Goal: Information Seeking & Learning: Learn about a topic

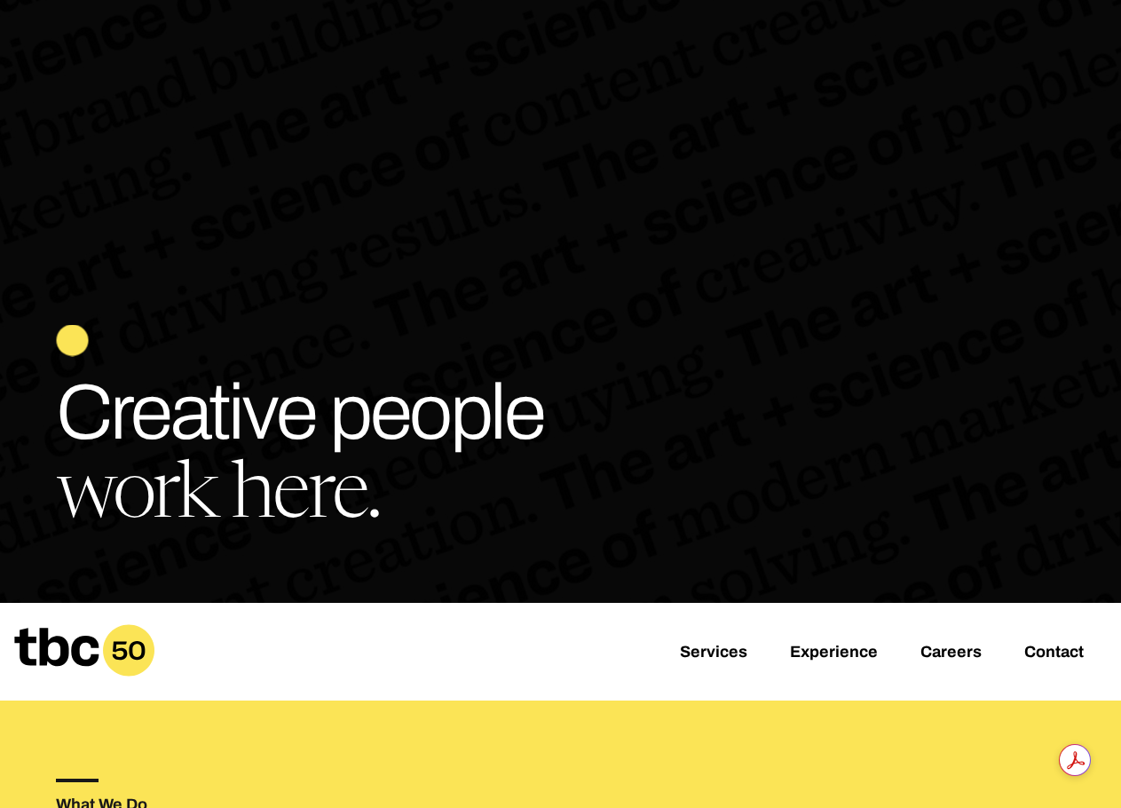
scroll to position [355, 0]
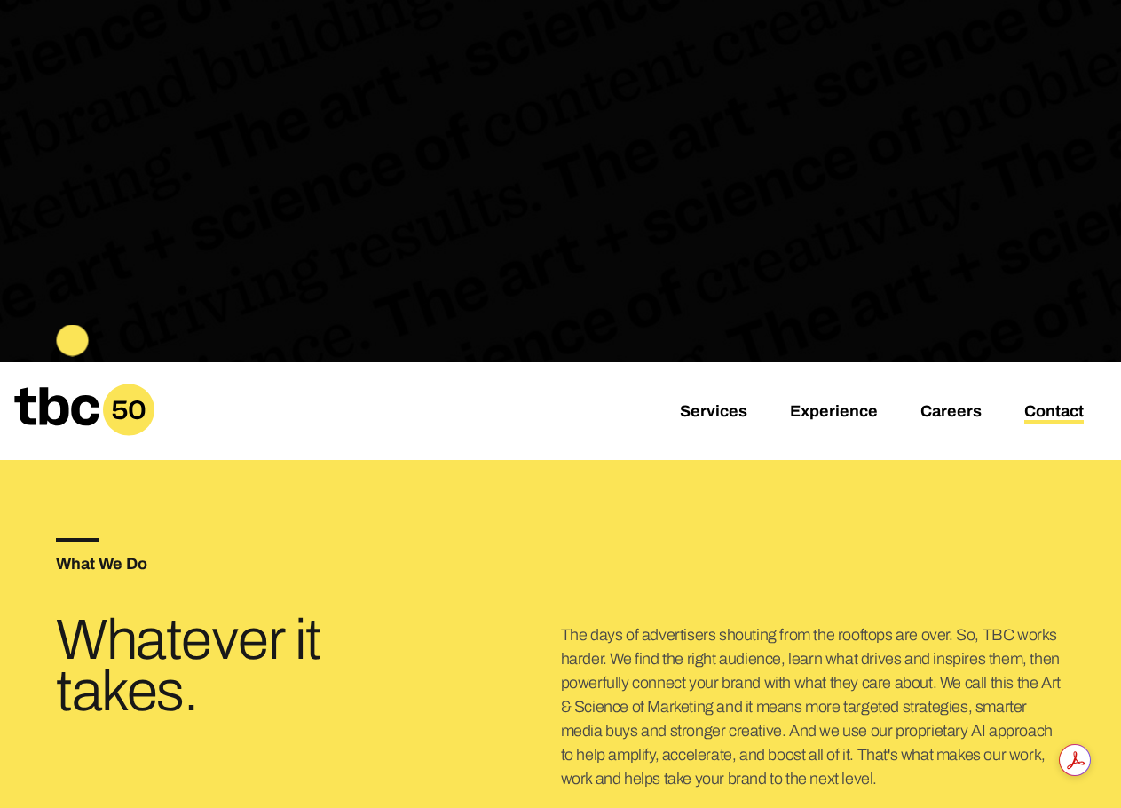
click at [1053, 410] on link "Contact" at bounding box center [1053, 412] width 59 height 21
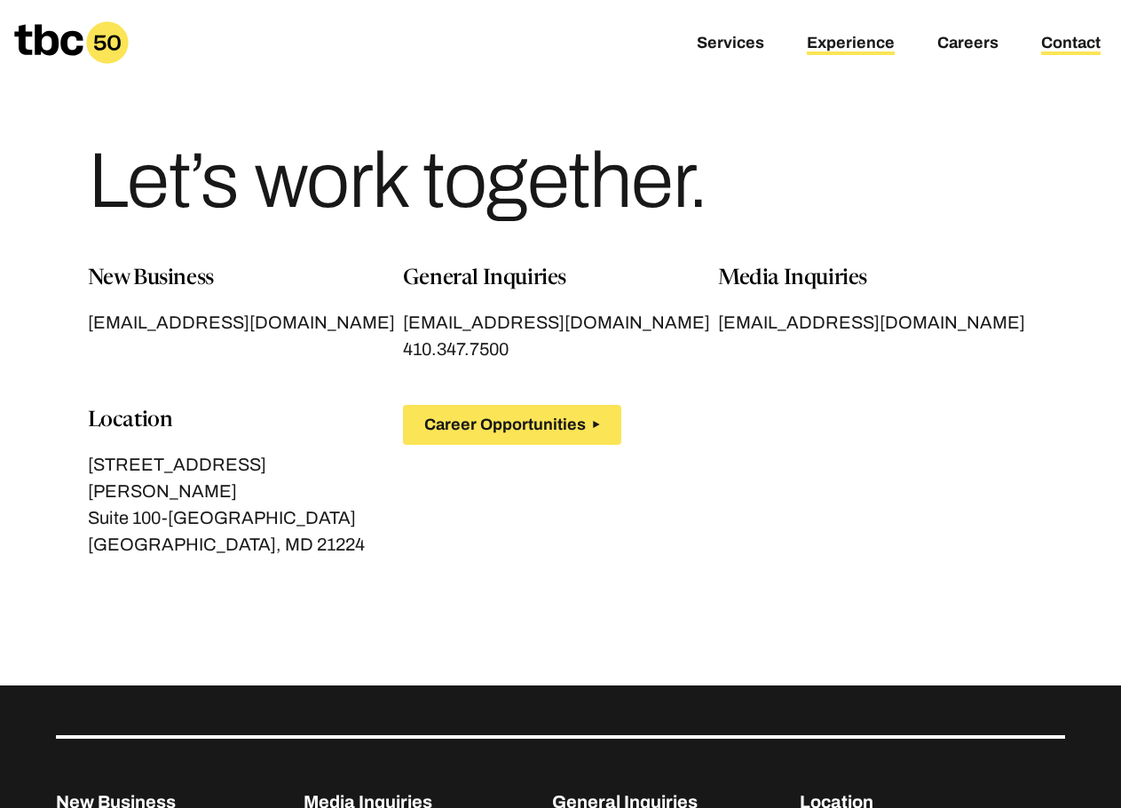
click at [836, 39] on link "Experience" at bounding box center [851, 44] width 88 height 21
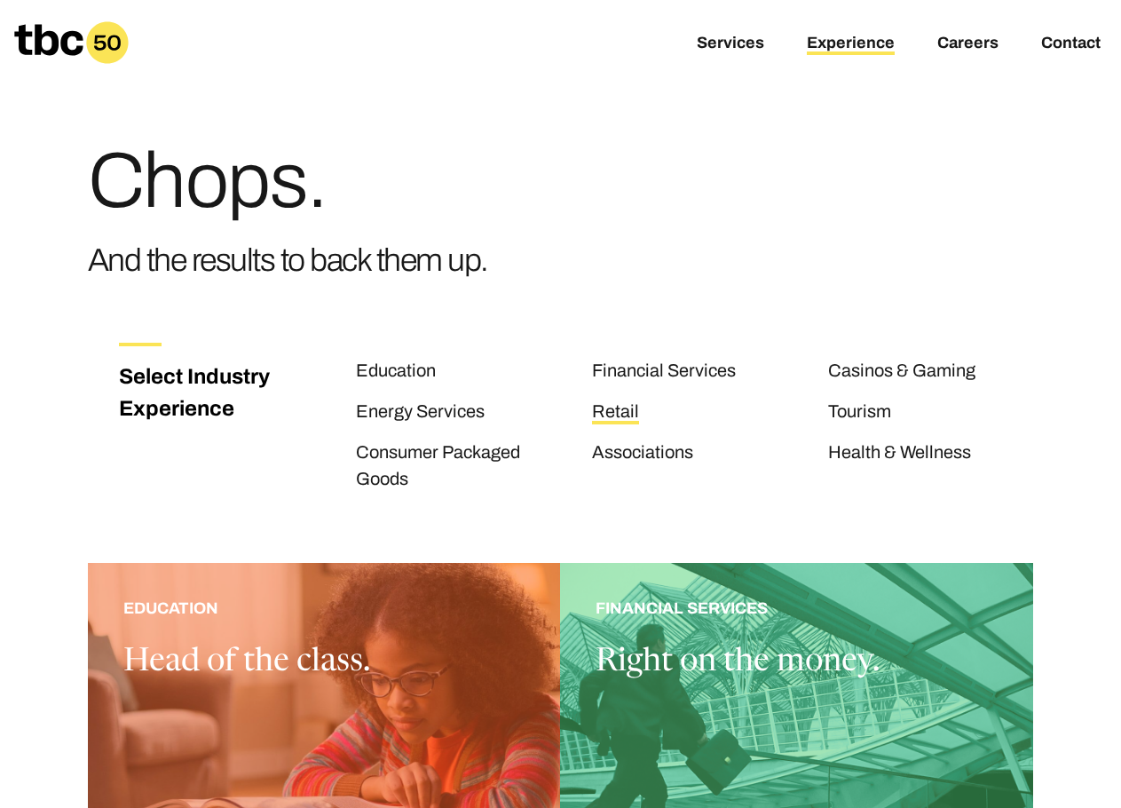
click at [619, 408] on link "Retail" at bounding box center [615, 412] width 47 height 23
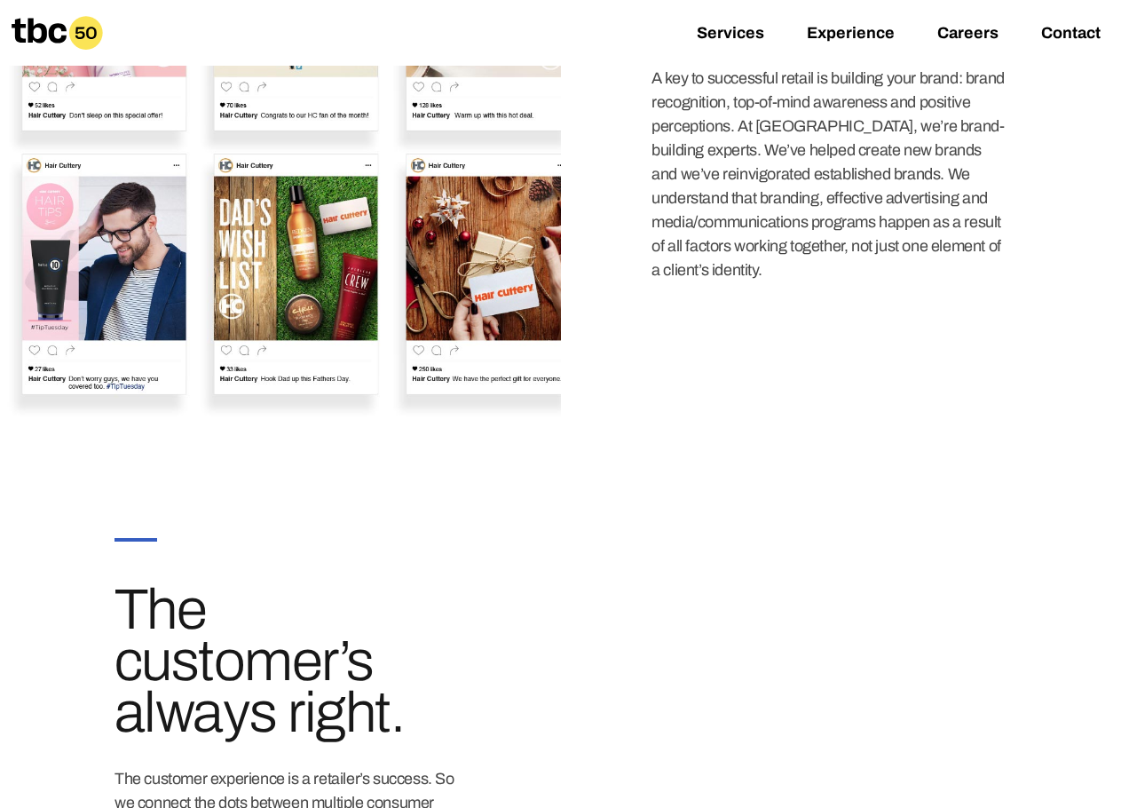
scroll to position [1064, 0]
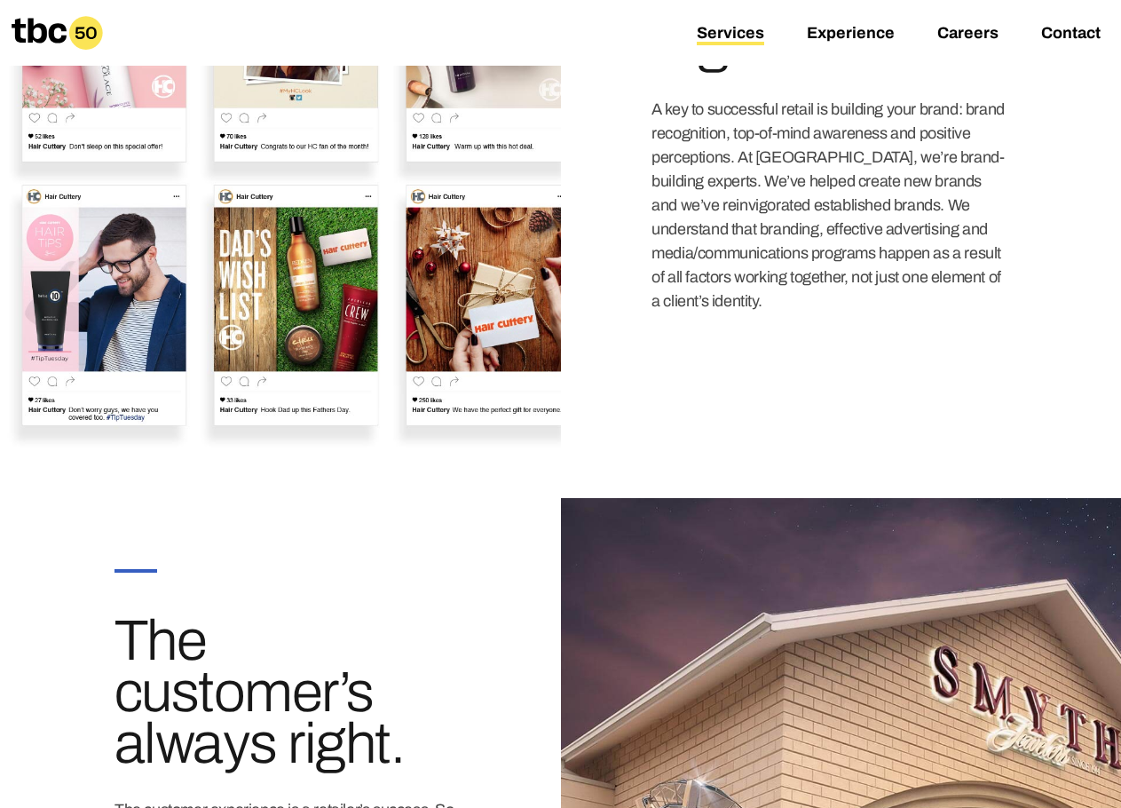
click at [733, 31] on link "Services" at bounding box center [730, 34] width 67 height 21
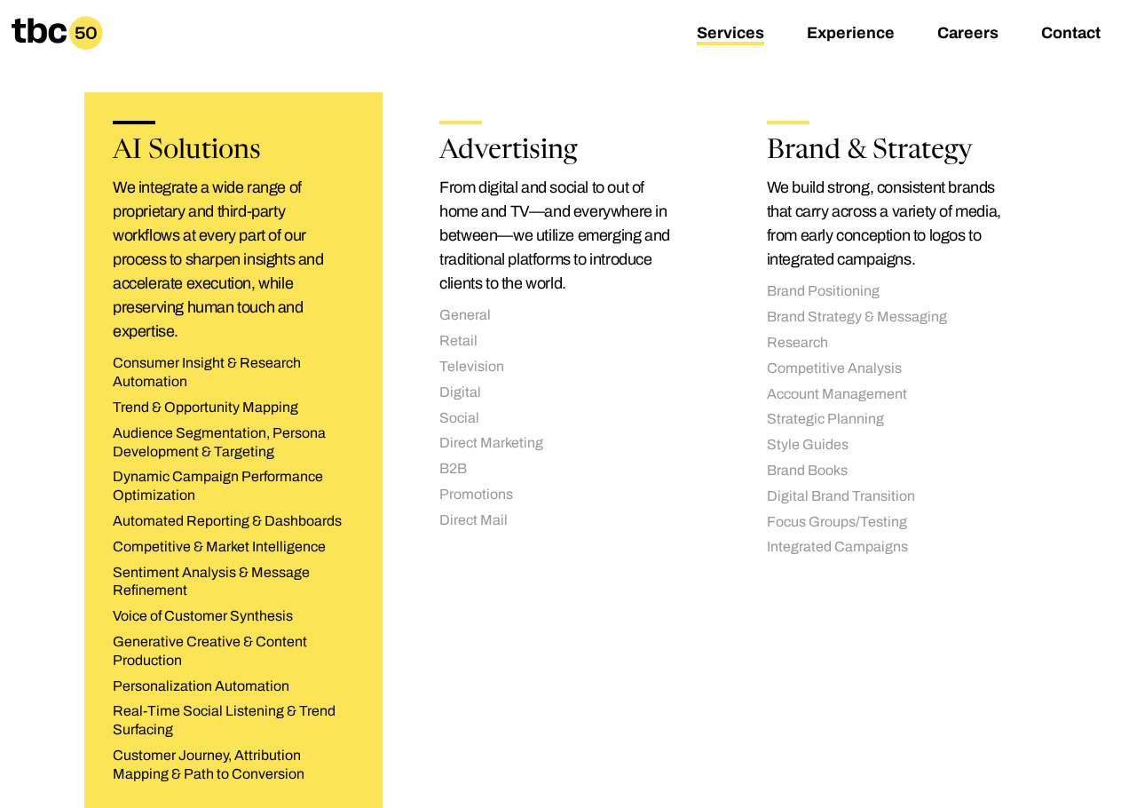
scroll to position [348, 0]
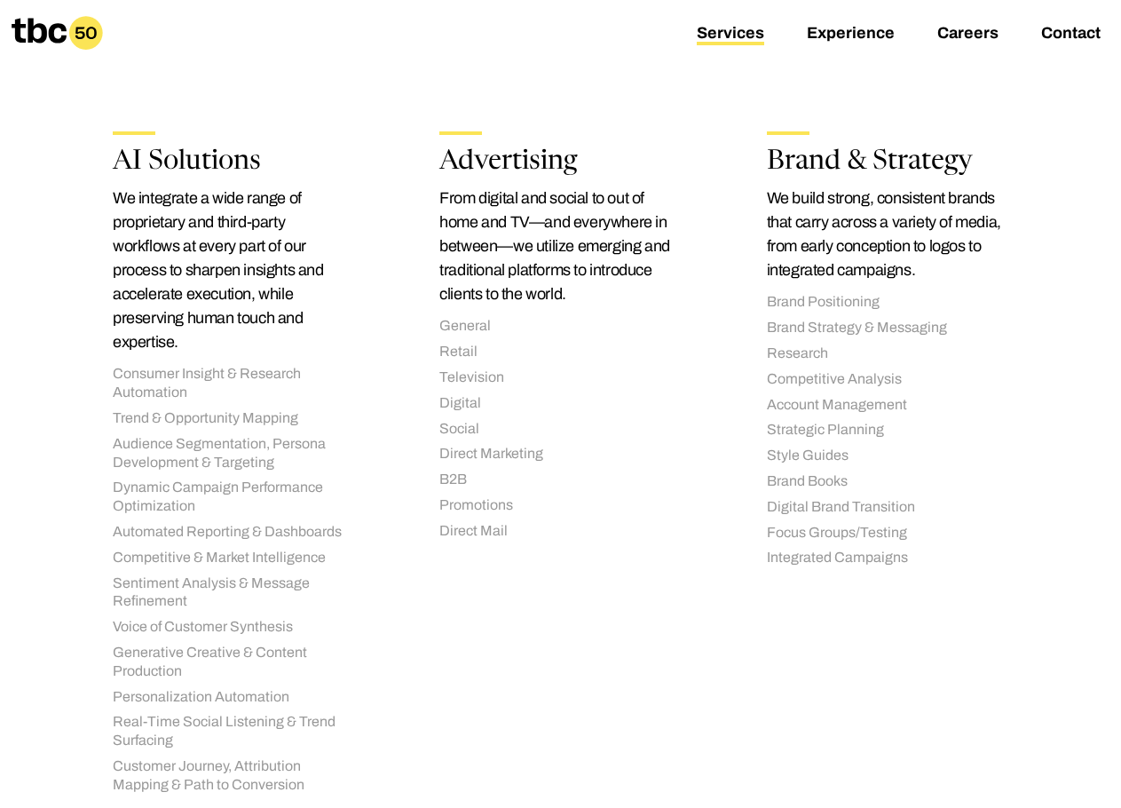
click at [51, 32] on icon at bounding box center [39, 30] width 55 height 25
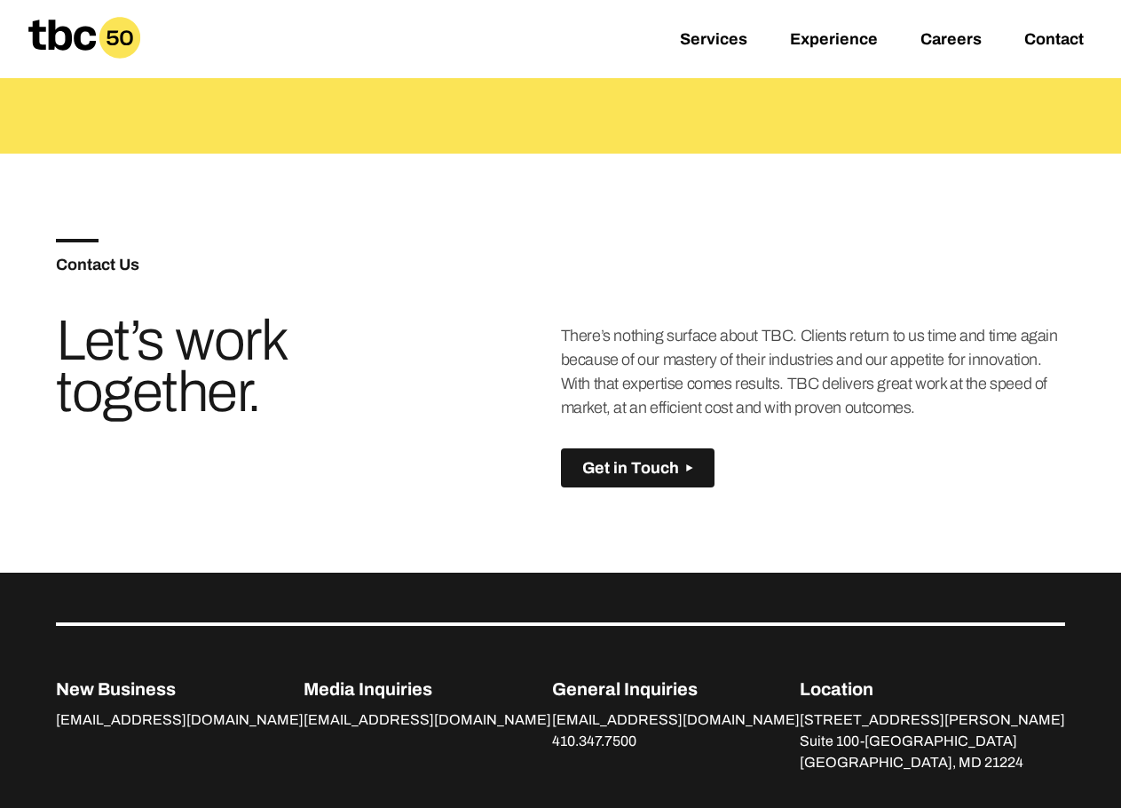
scroll to position [1154, 0]
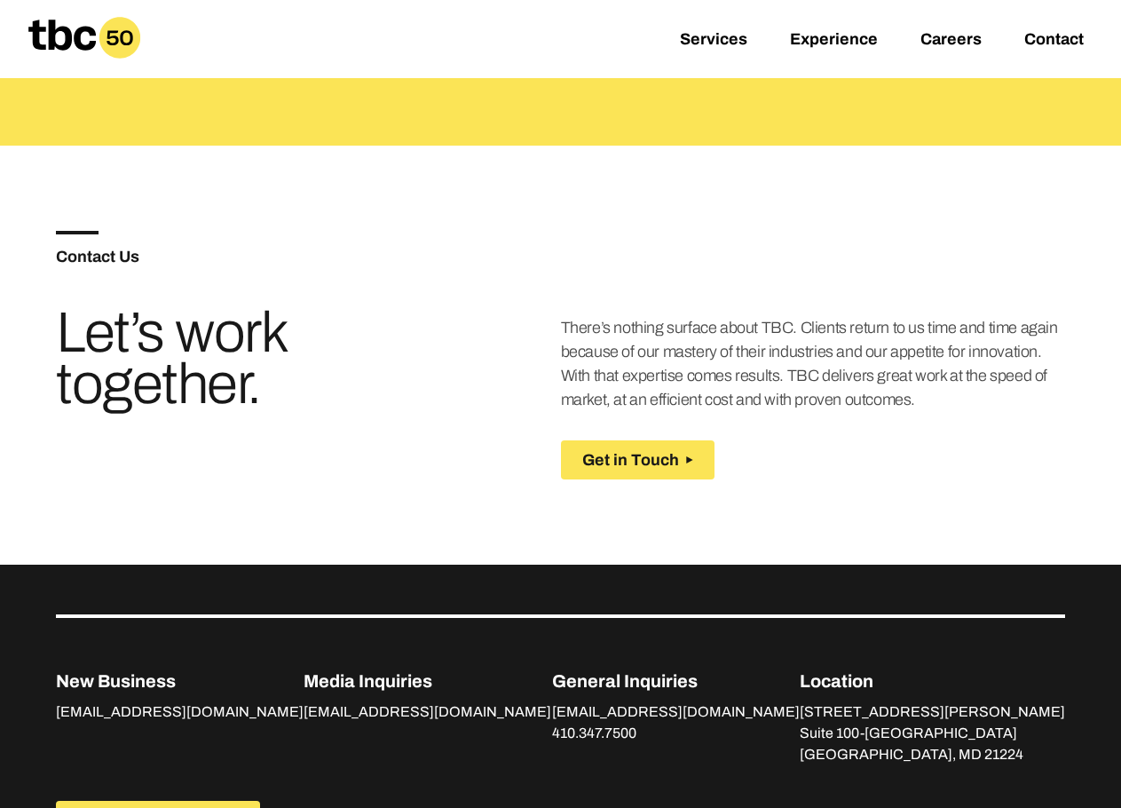
click at [631, 458] on span "Get in Touch" at bounding box center [630, 460] width 97 height 19
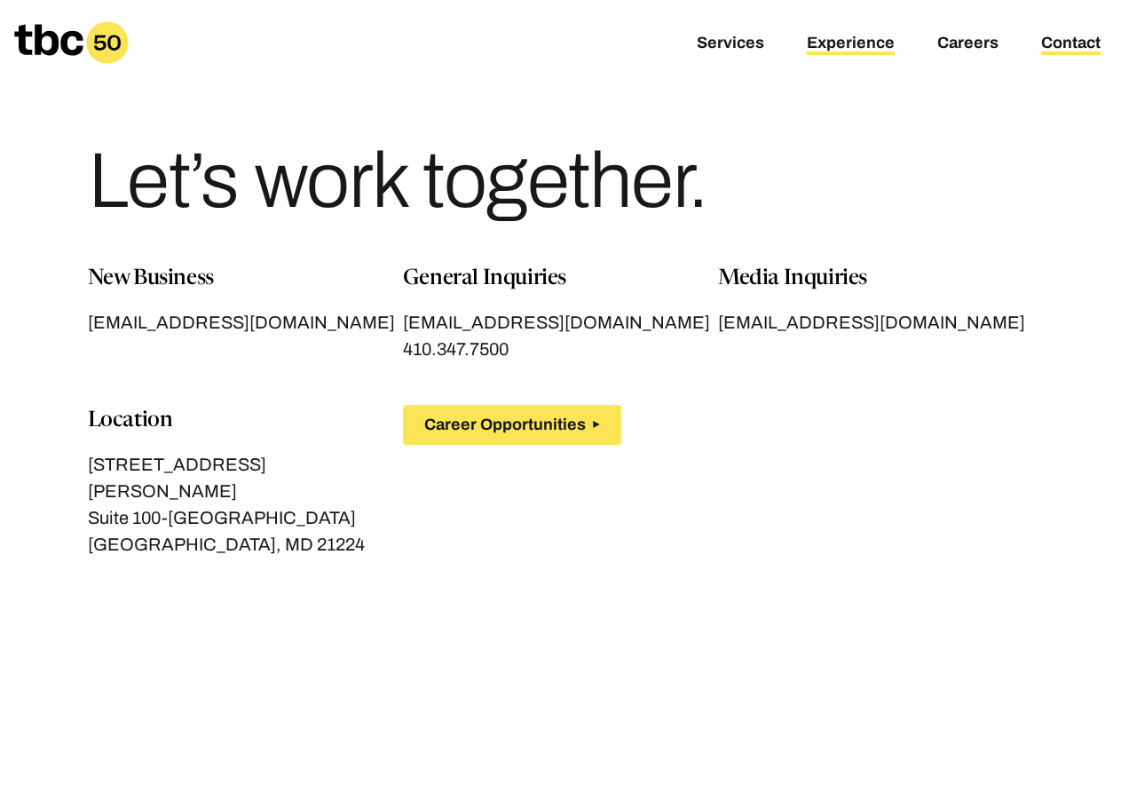
click at [860, 43] on link "Experience" at bounding box center [851, 44] width 88 height 21
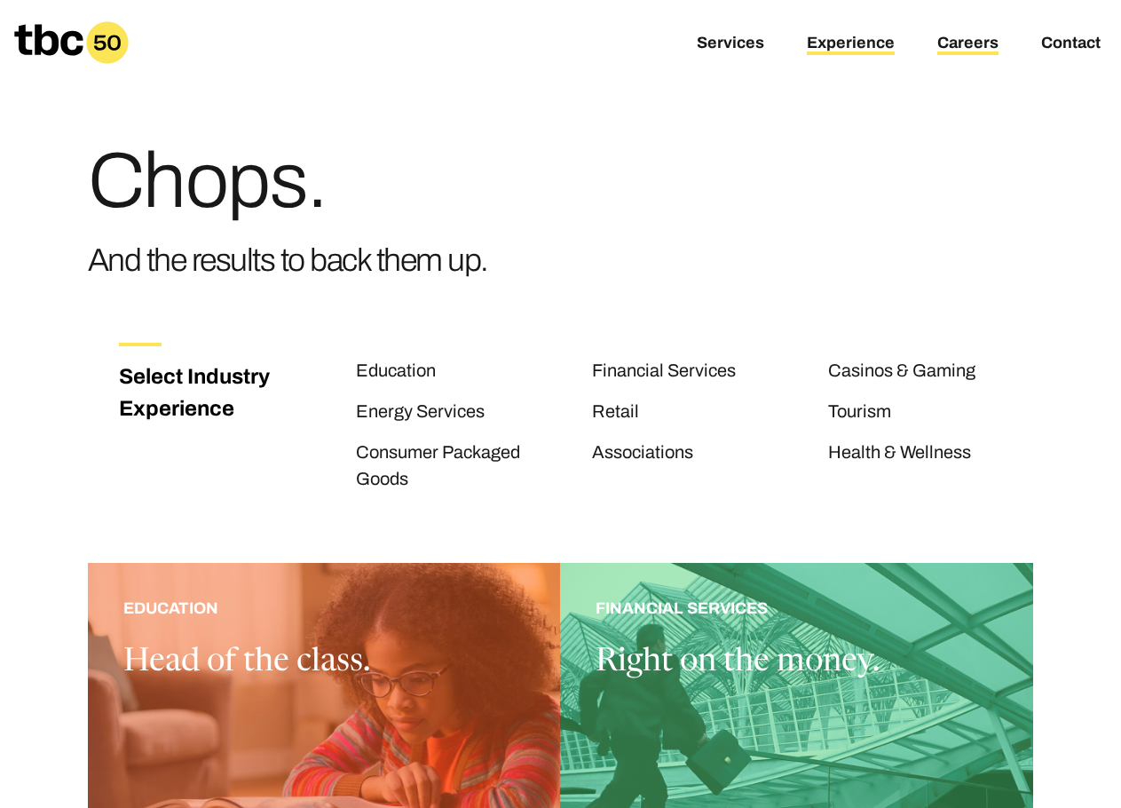
click at [951, 42] on link "Careers" at bounding box center [967, 44] width 61 height 21
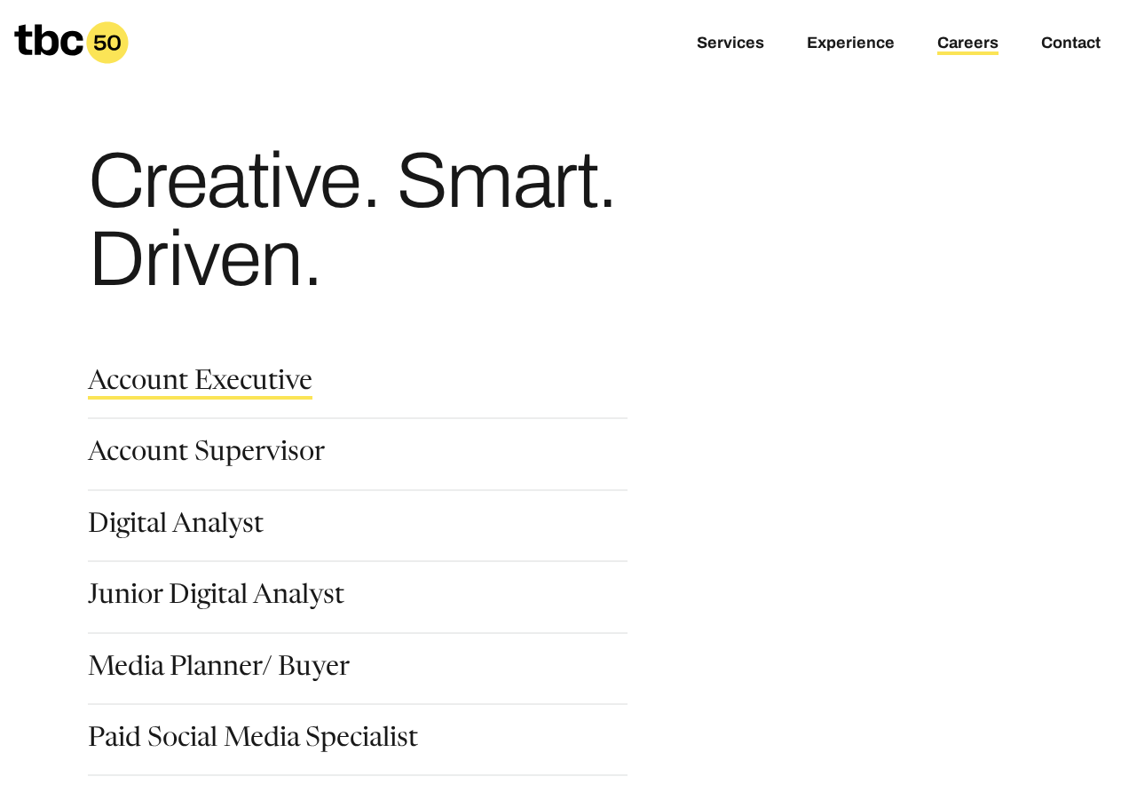
click at [223, 384] on link "Account Executive" at bounding box center [200, 384] width 225 height 30
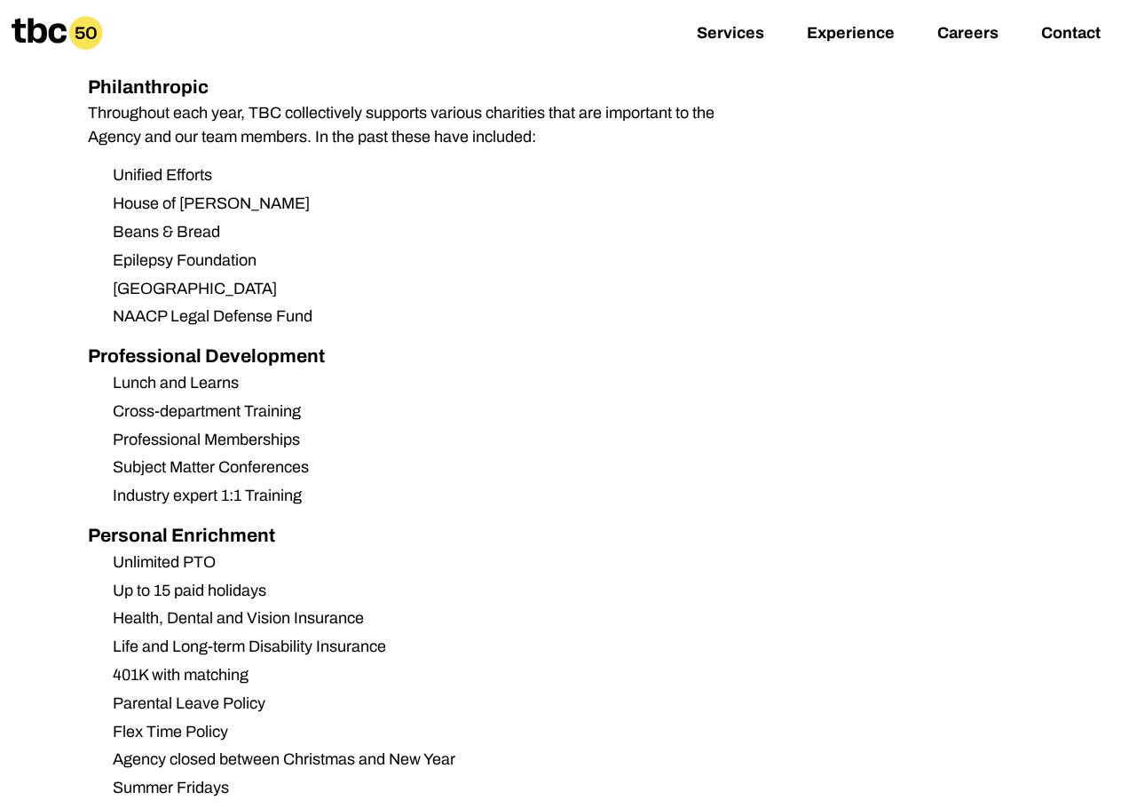
scroll to position [1686, 0]
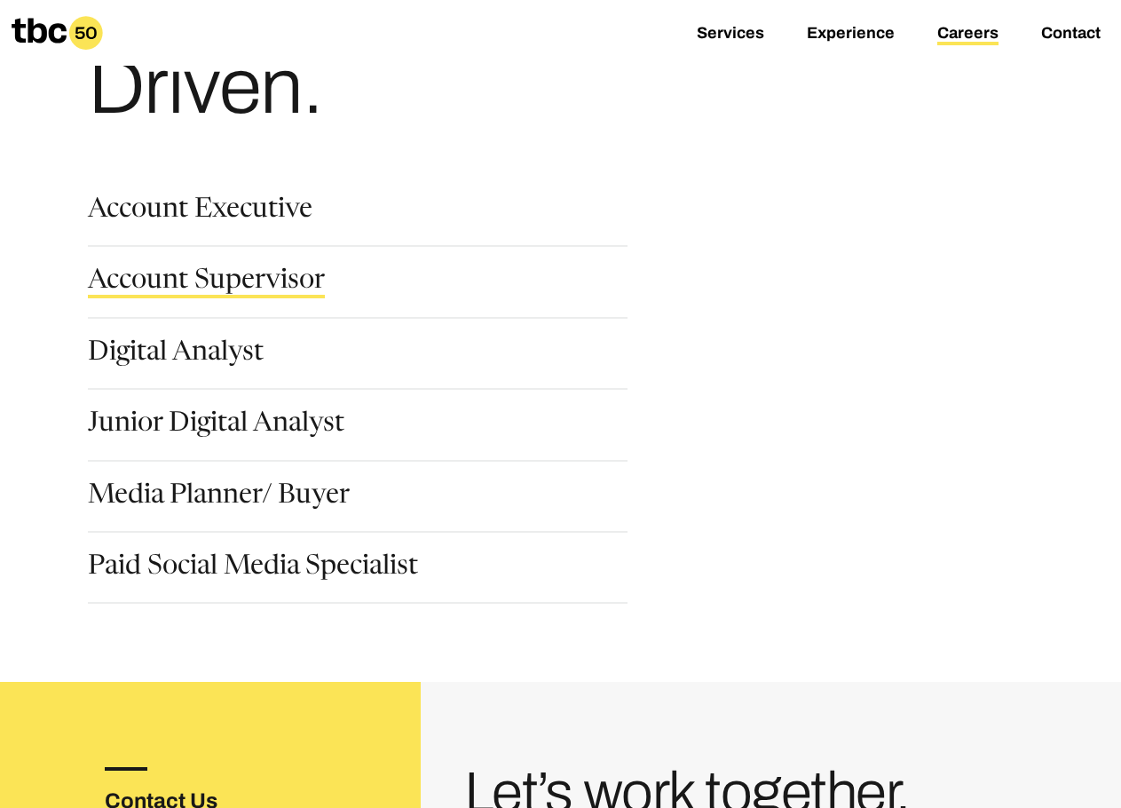
scroll to position [177, 0]
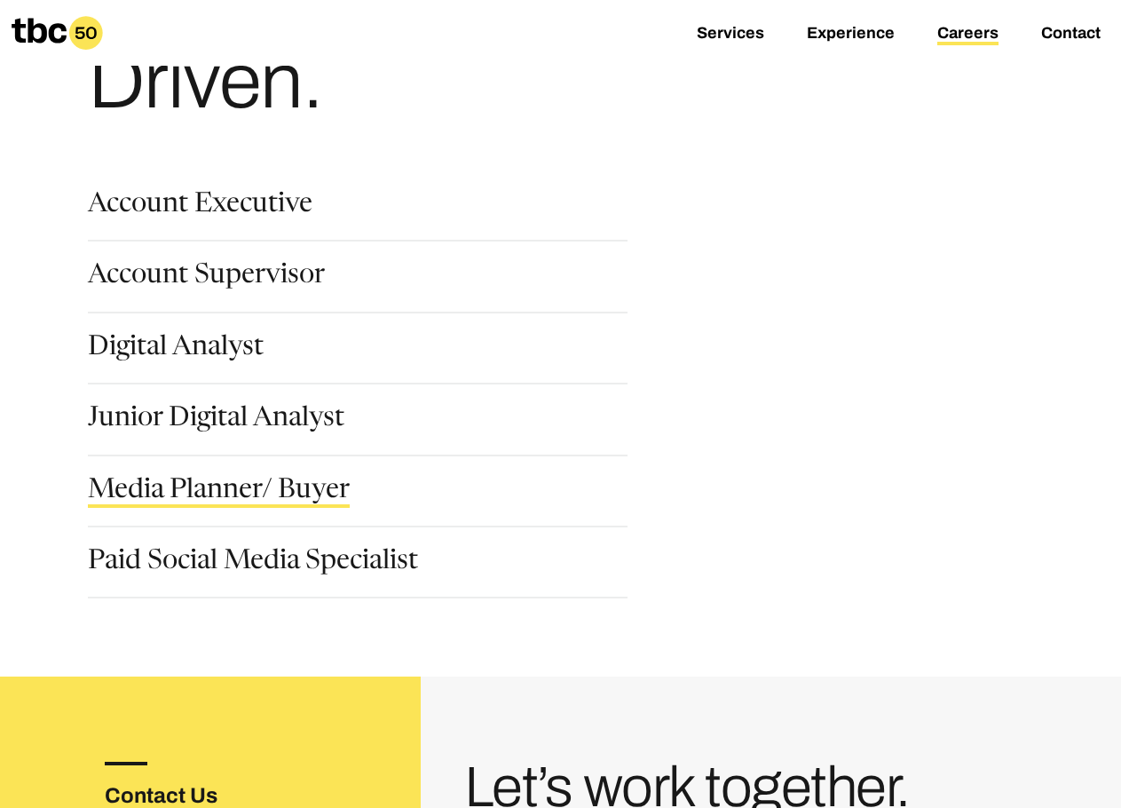
click at [199, 493] on link "Media Planner/ Buyer" at bounding box center [219, 492] width 262 height 30
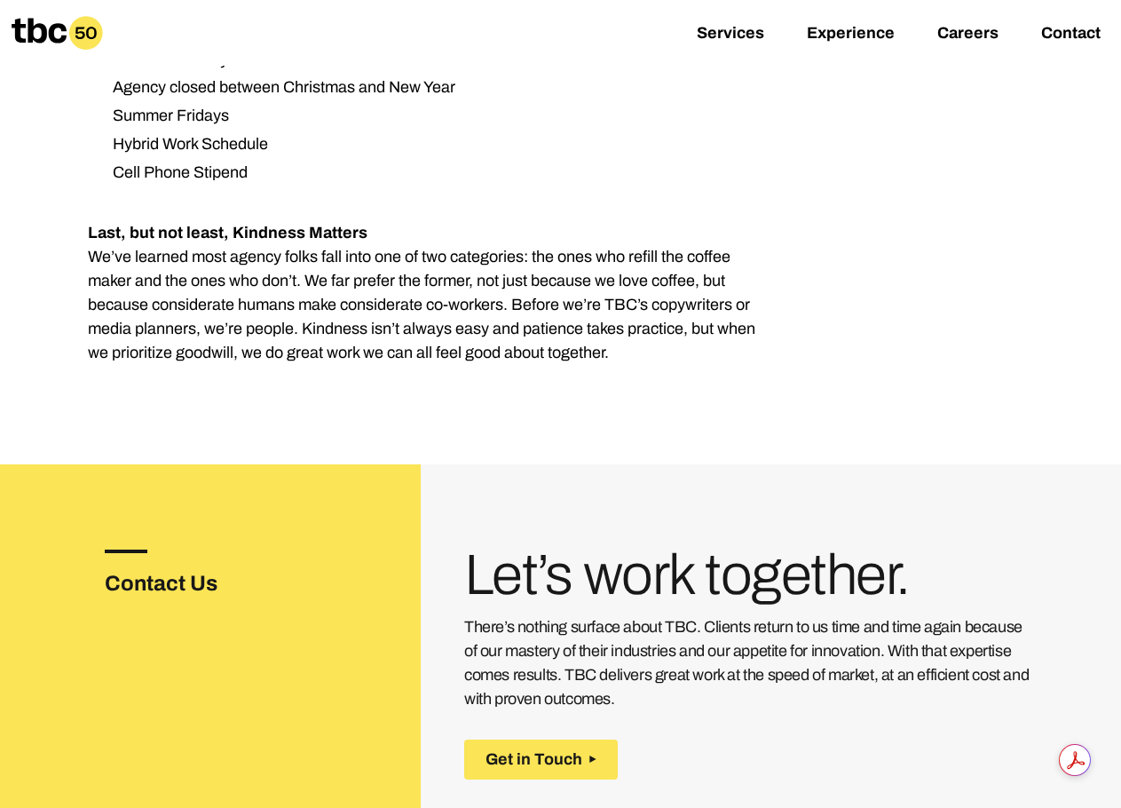
scroll to position [3195, 0]
